Goal: Task Accomplishment & Management: Complete application form

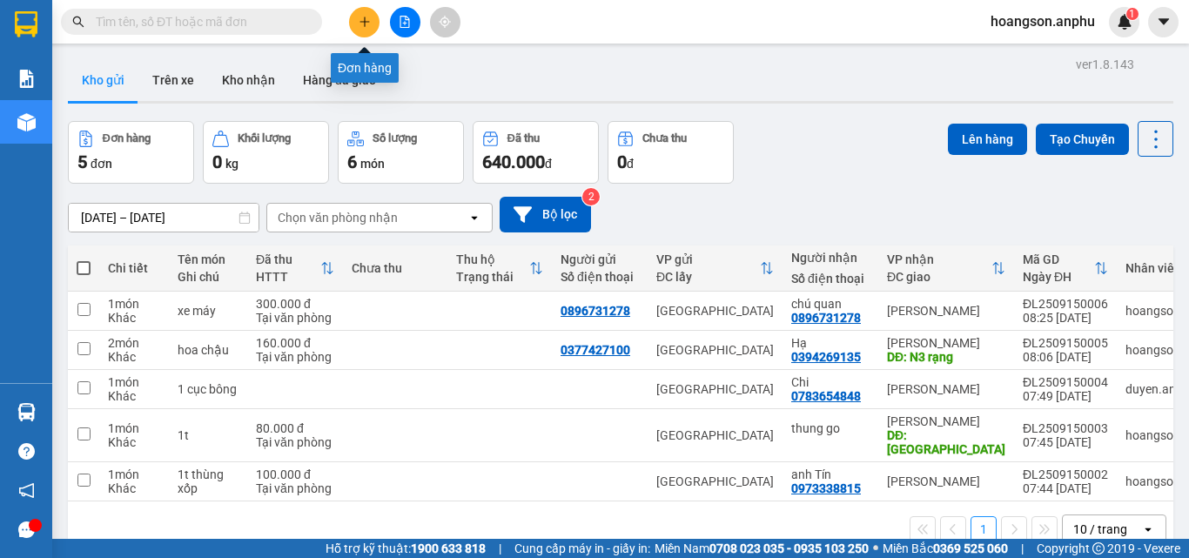
click at [374, 30] on button at bounding box center [364, 22] width 30 height 30
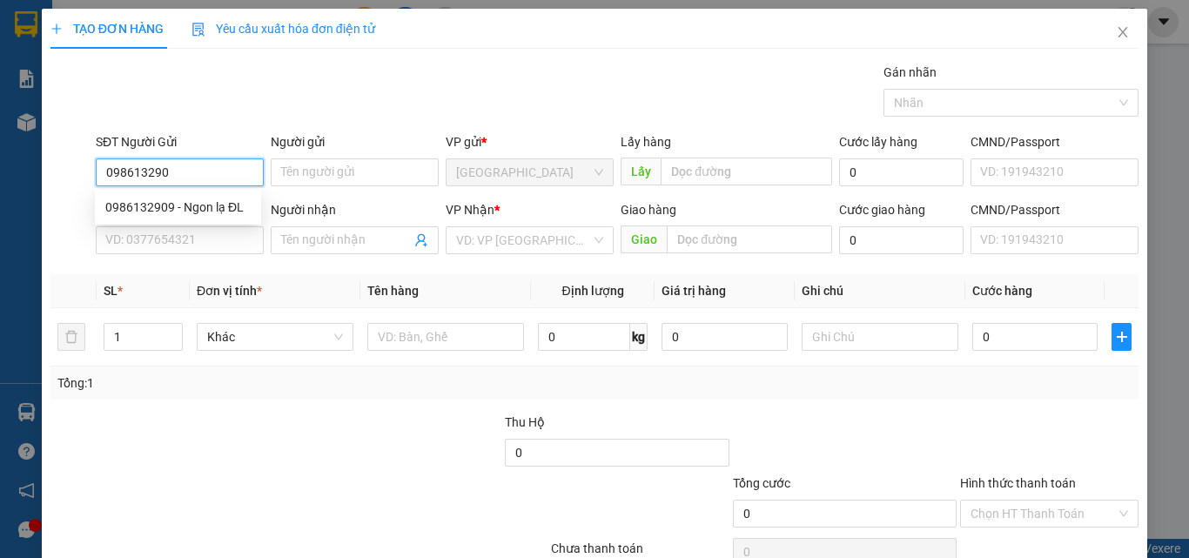
type input "0986132909"
click at [198, 204] on div "0986132909 - Ngon lạ ĐL" at bounding box center [177, 207] width 145 height 19
type input "Ngon lạ ĐL"
type input "0913623491"
type input "30.000"
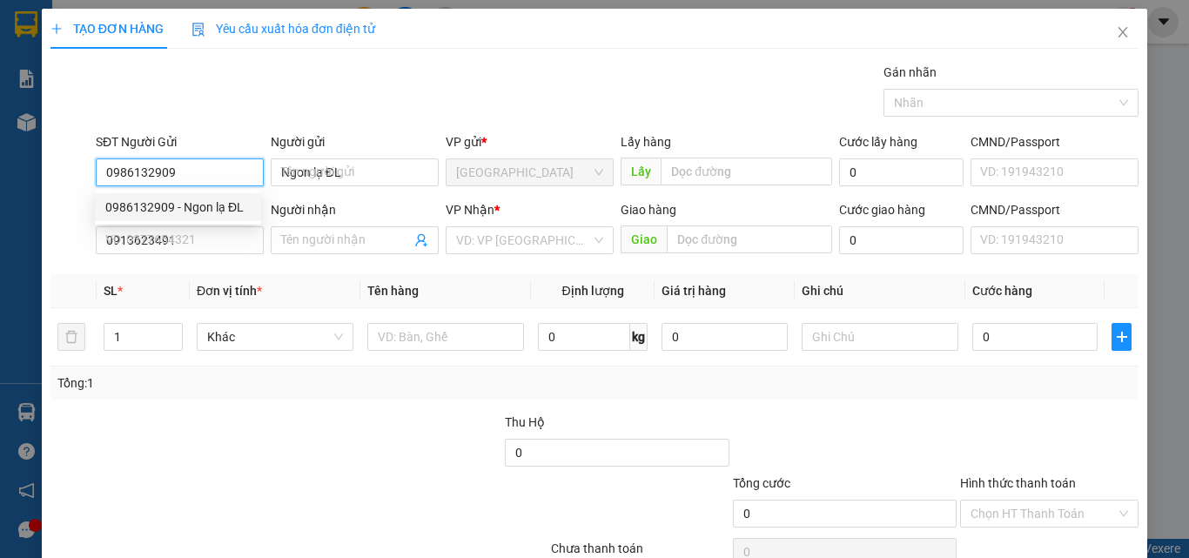
type input "30.000"
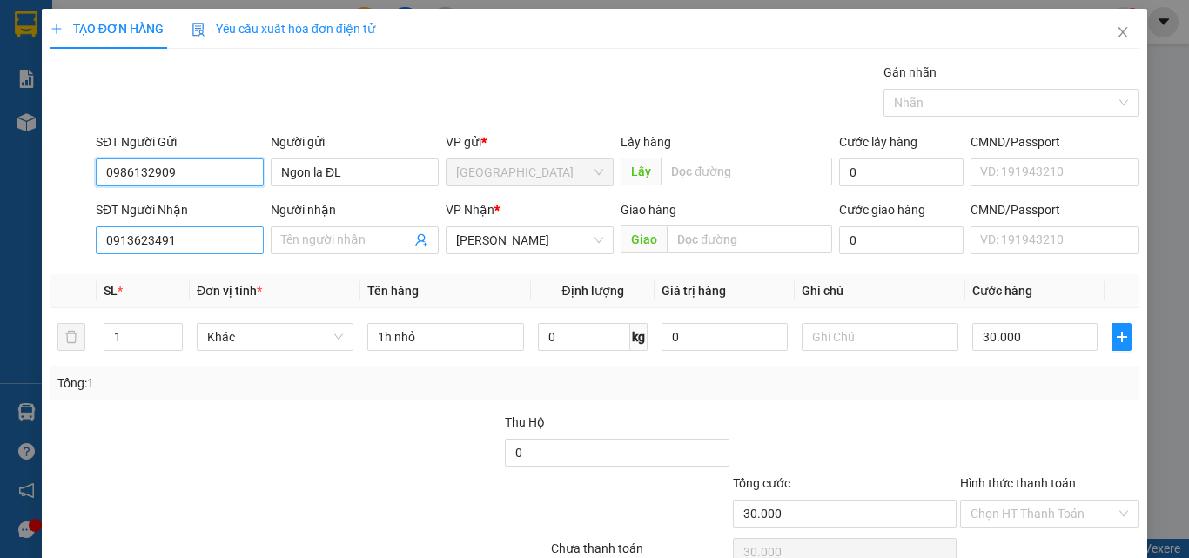
type input "0986132909"
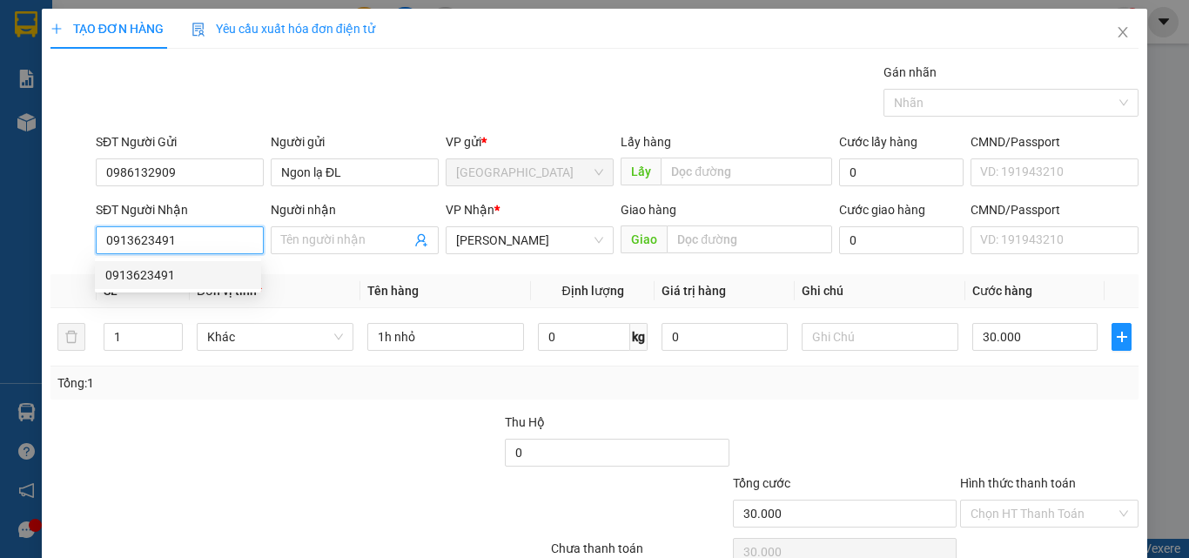
drag, startPoint x: 215, startPoint y: 239, endPoint x: 9, endPoint y: 217, distance: 207.5
click at [9, 217] on div "TẠO ĐƠN HÀNG Yêu cầu xuất [PERSON_NAME] điện tử Transit Pickup Surcharge Ids Tr…" at bounding box center [594, 279] width 1189 height 558
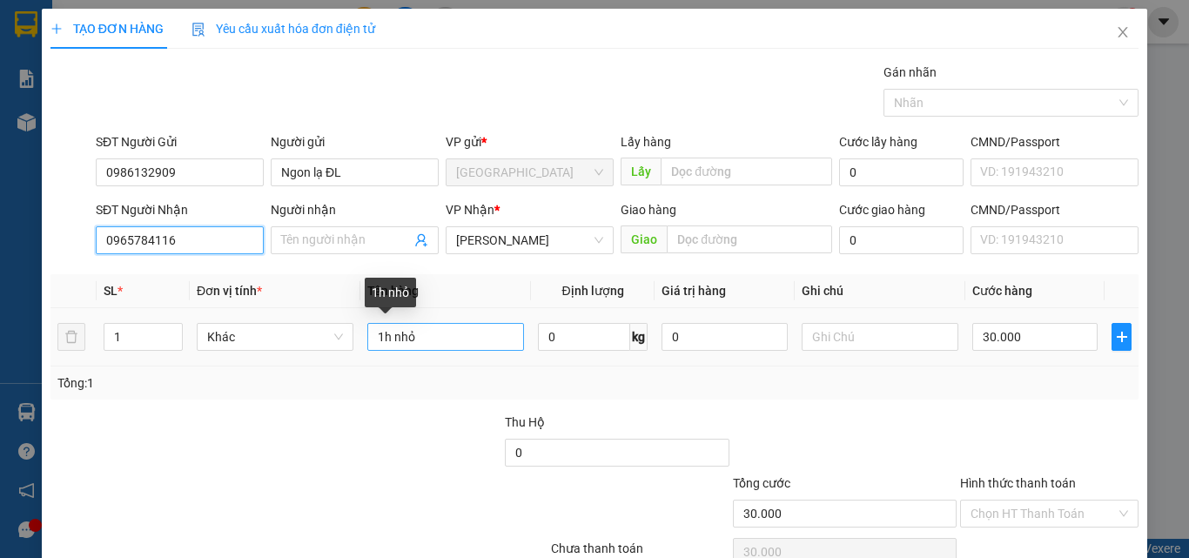
type input "0965784116"
click at [431, 340] on input "1h nhỏ" at bounding box center [445, 337] width 157 height 28
type input "1"
type input "d"
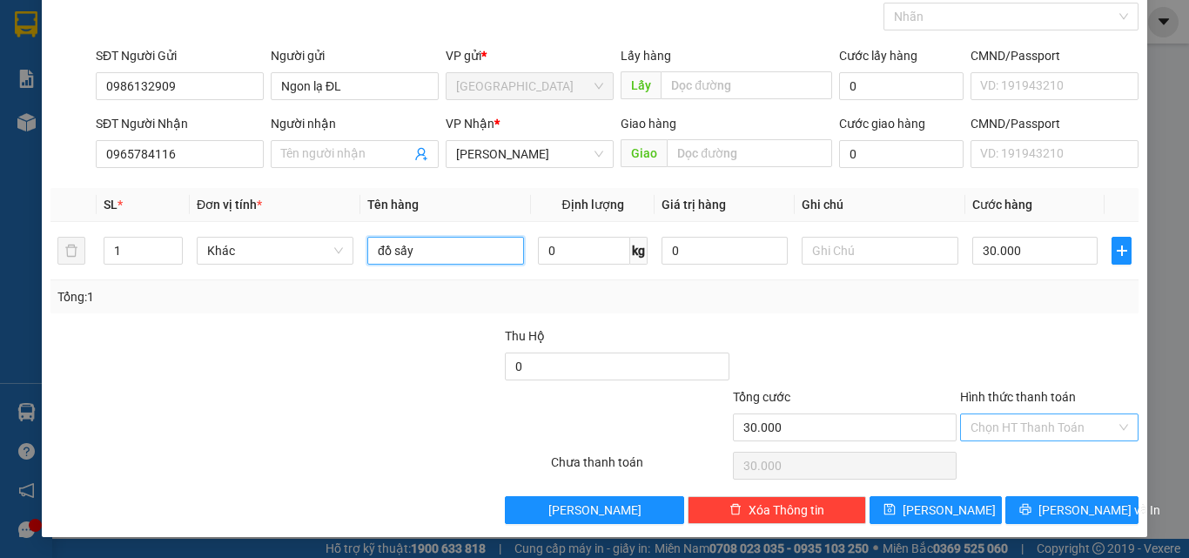
type input "đồ sấy"
click at [1008, 418] on input "Hình thức thanh toán" at bounding box center [1043, 427] width 145 height 26
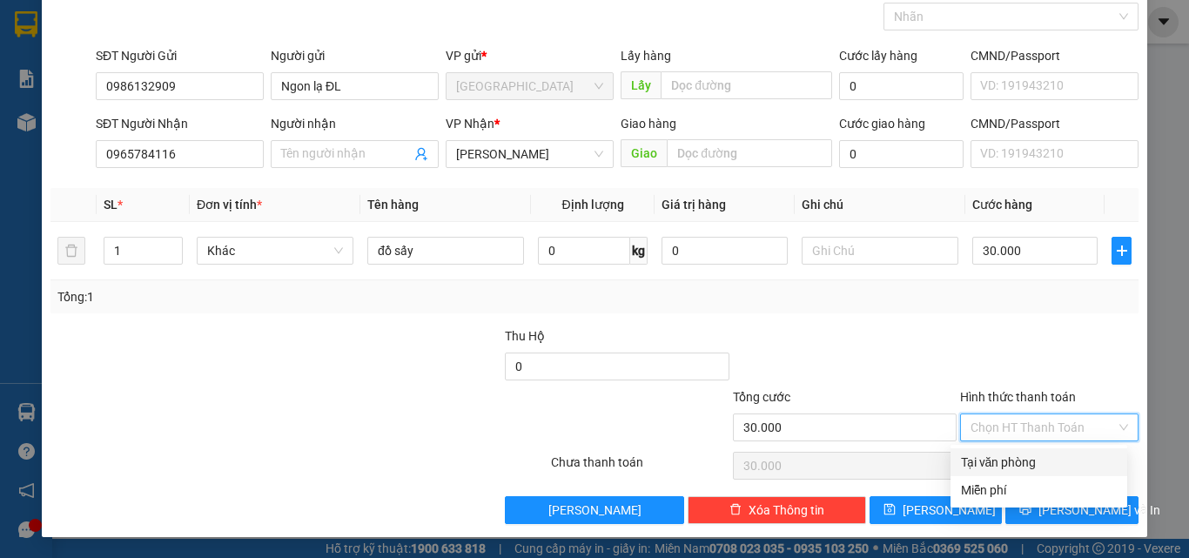
click at [998, 467] on div "Tại văn phòng" at bounding box center [1039, 462] width 156 height 19
type input "0"
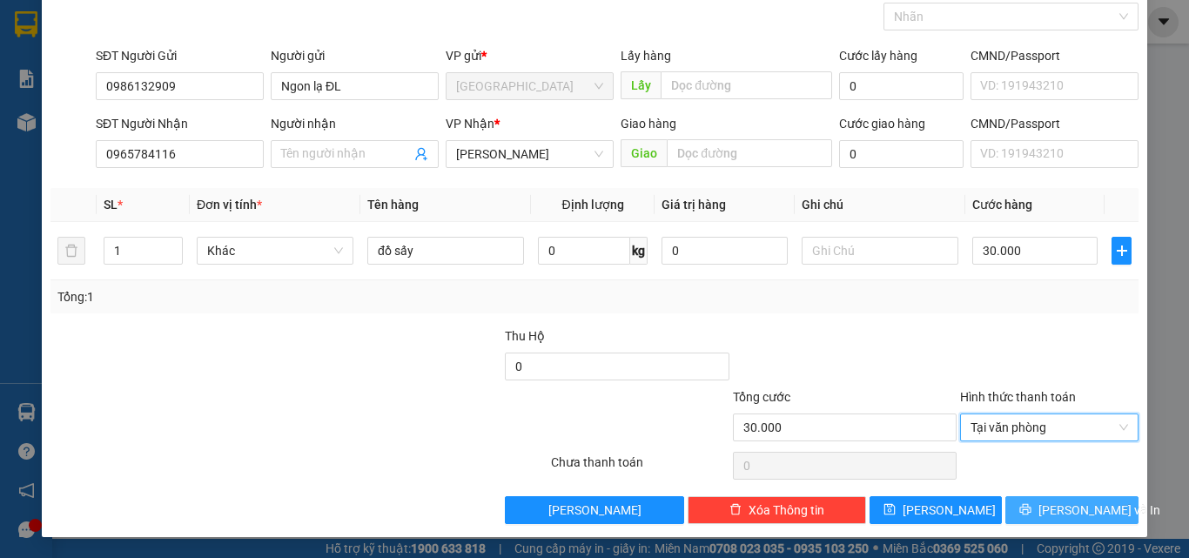
click at [1059, 510] on span "[PERSON_NAME] và In" at bounding box center [1100, 510] width 122 height 19
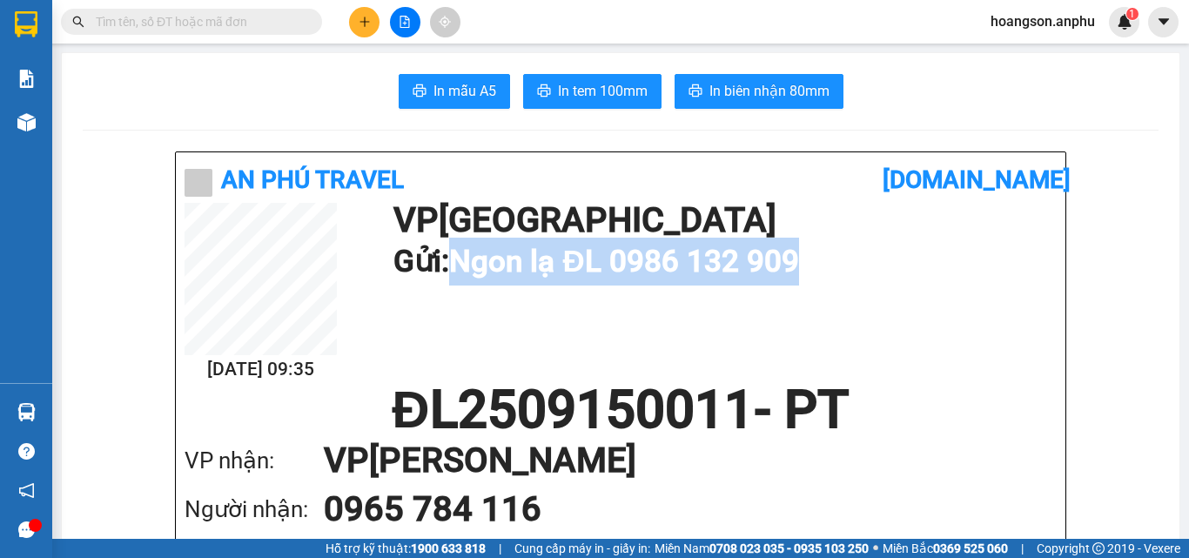
drag, startPoint x: 466, startPoint y: 258, endPoint x: 917, endPoint y: 261, distance: 450.9
click at [917, 261] on h1 "Gửi: Ngon lạ ĐL 0986 132 909" at bounding box center [720, 262] width 655 height 48
click at [938, 352] on div "[DATE] 09:35 VP Đà Lạt Gửi: Ngon lạ ĐL 0986 132 909" at bounding box center [621, 293] width 872 height 181
click at [597, 289] on div "[DATE] 09:35 VP Đà Lạt Gửi: Ngon lạ ĐL 0986 132 909" at bounding box center [621, 293] width 872 height 181
